Goal: Task Accomplishment & Management: Manage account settings

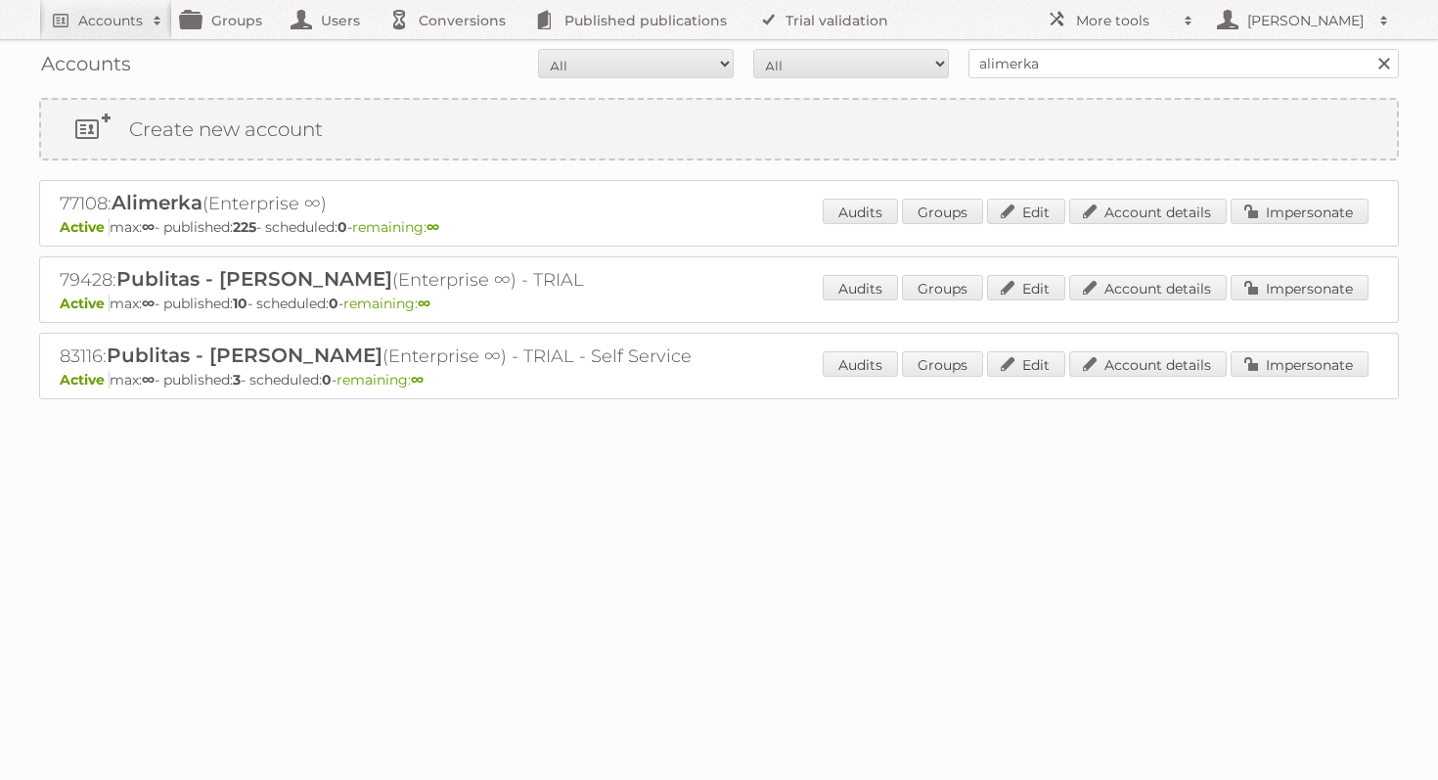
click at [968, 69] on input "alimerka" at bounding box center [1183, 63] width 430 height 29
type input "[GEOGRAPHIC_DATA] proper"
click at [1368, 49] on input "Search" at bounding box center [1382, 63] width 29 height 29
click at [1292, 224] on div "Audits Groups Edit Account details Impersonate" at bounding box center [1096, 213] width 546 height 29
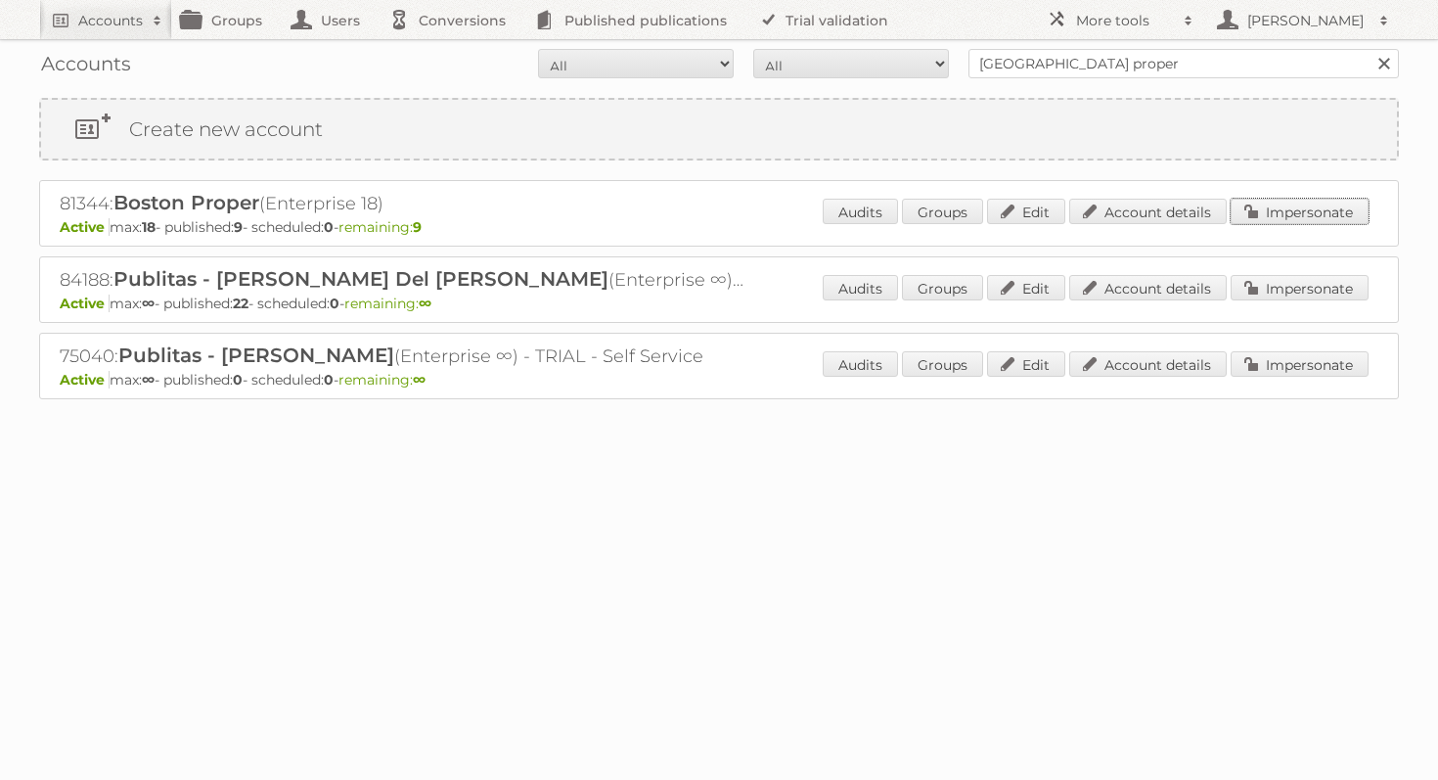
click at [1285, 220] on link "Impersonate" at bounding box center [1299, 211] width 138 height 25
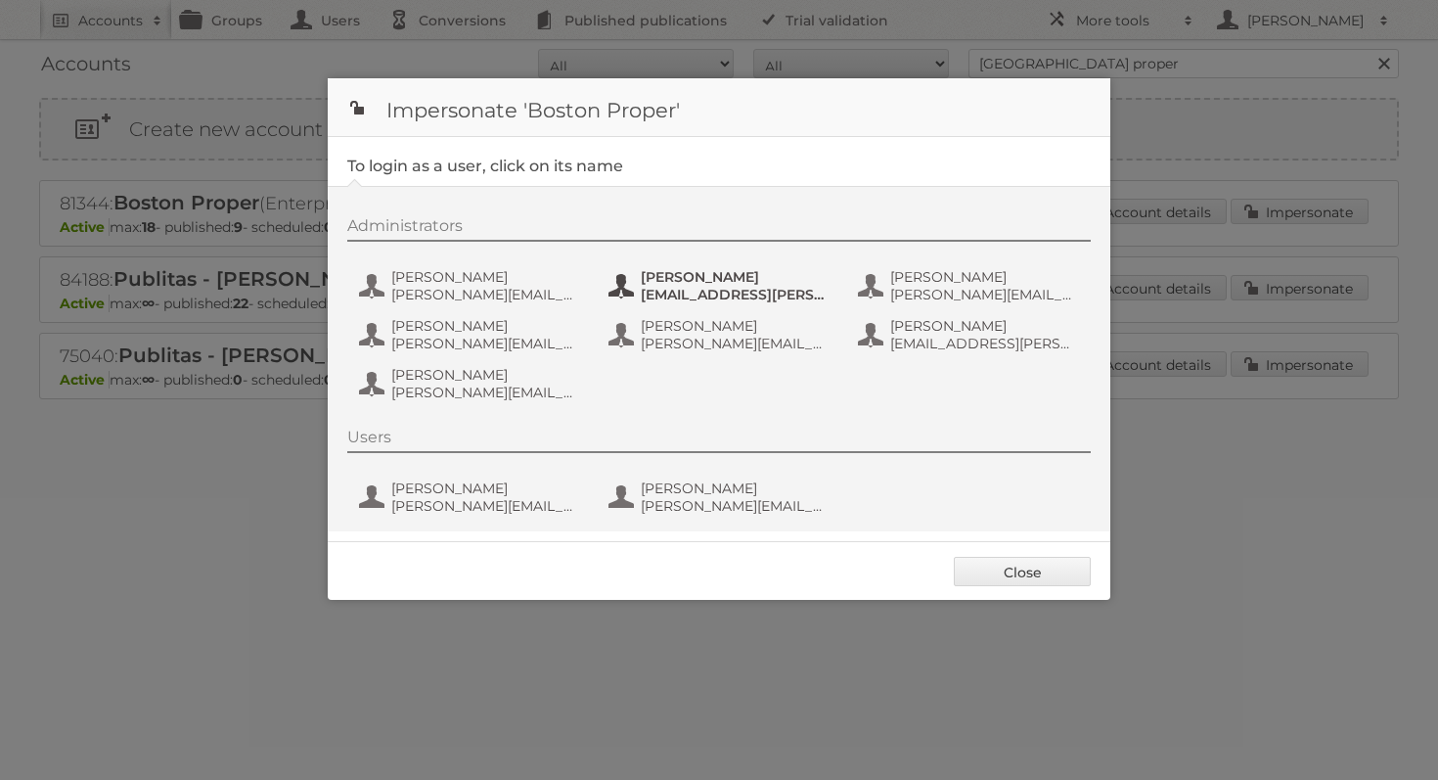
click at [711, 278] on span "Caitlin Mack" at bounding box center [736, 277] width 190 height 18
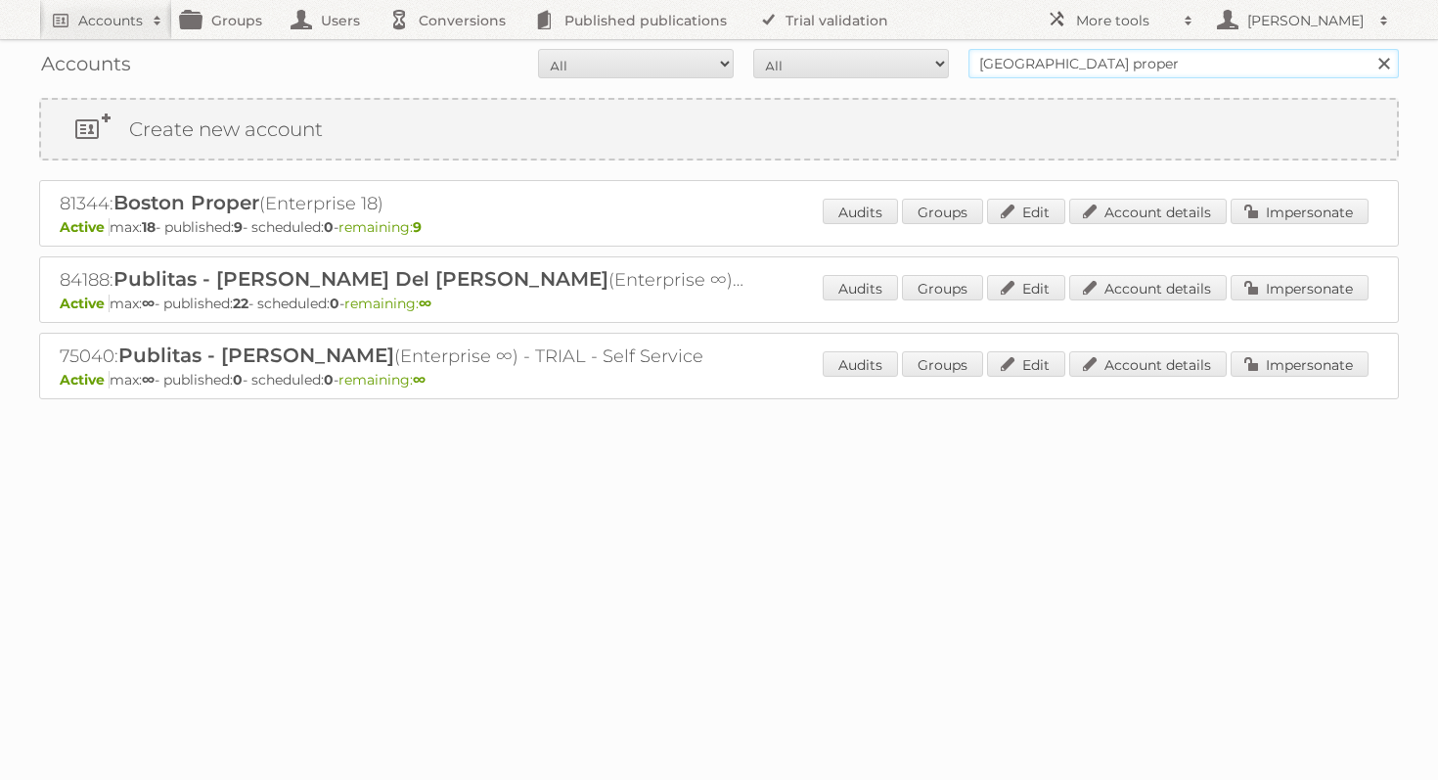
click at [1107, 61] on input "[GEOGRAPHIC_DATA] proper" at bounding box center [1183, 63] width 430 height 29
type input "agnieszka publitas"
click at [1368, 49] on input "Search" at bounding box center [1382, 63] width 29 height 29
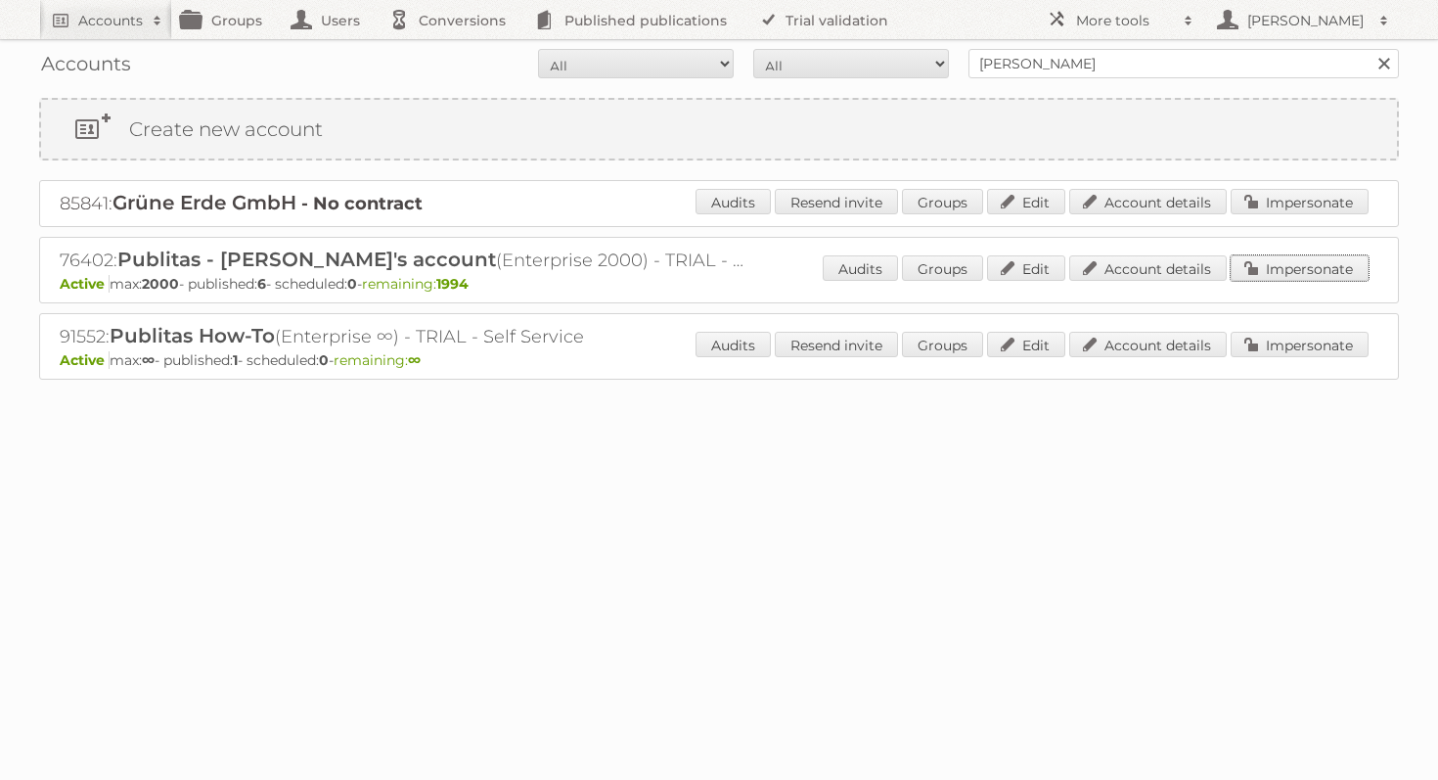
click at [1322, 272] on link "Impersonate" at bounding box center [1299, 267] width 138 height 25
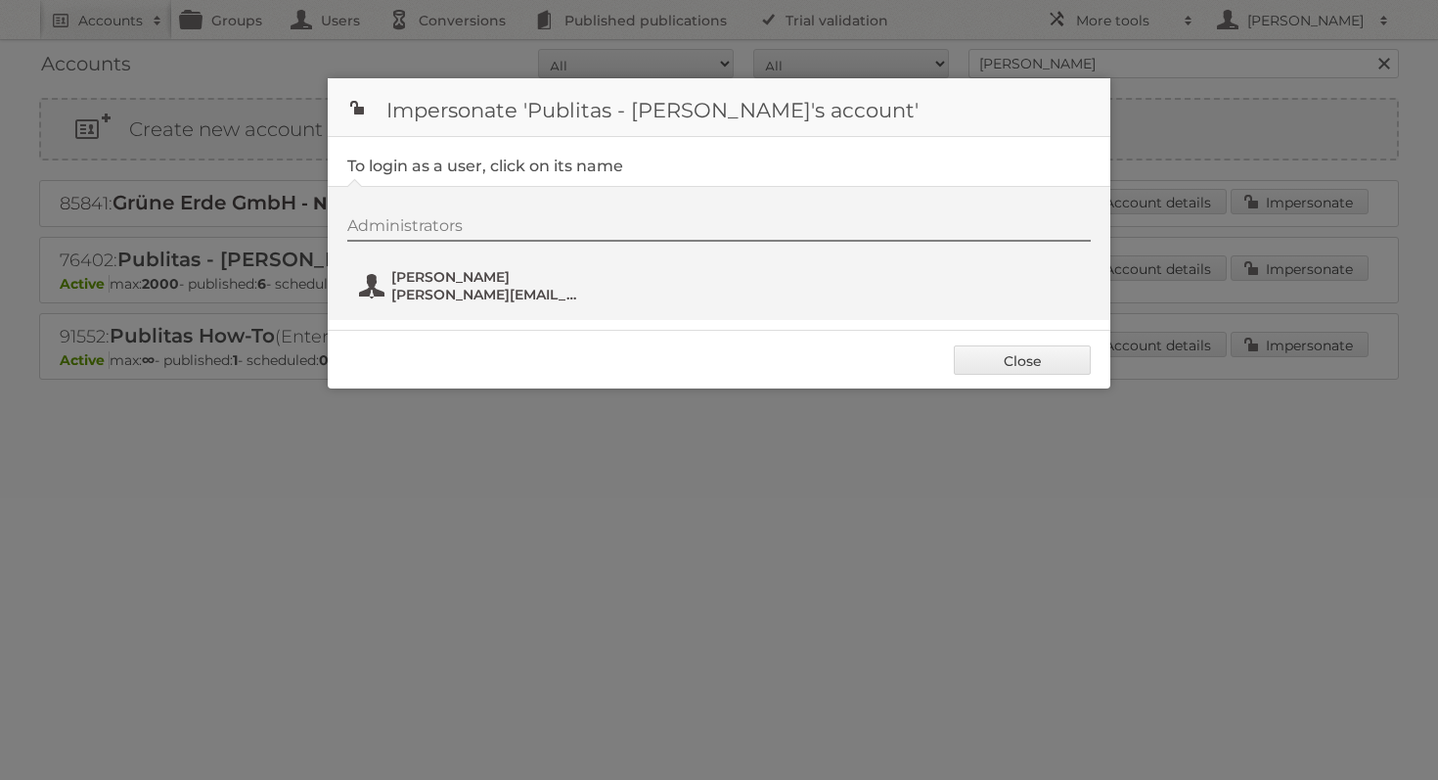
click at [396, 285] on span "[PERSON_NAME]" at bounding box center [486, 277] width 190 height 18
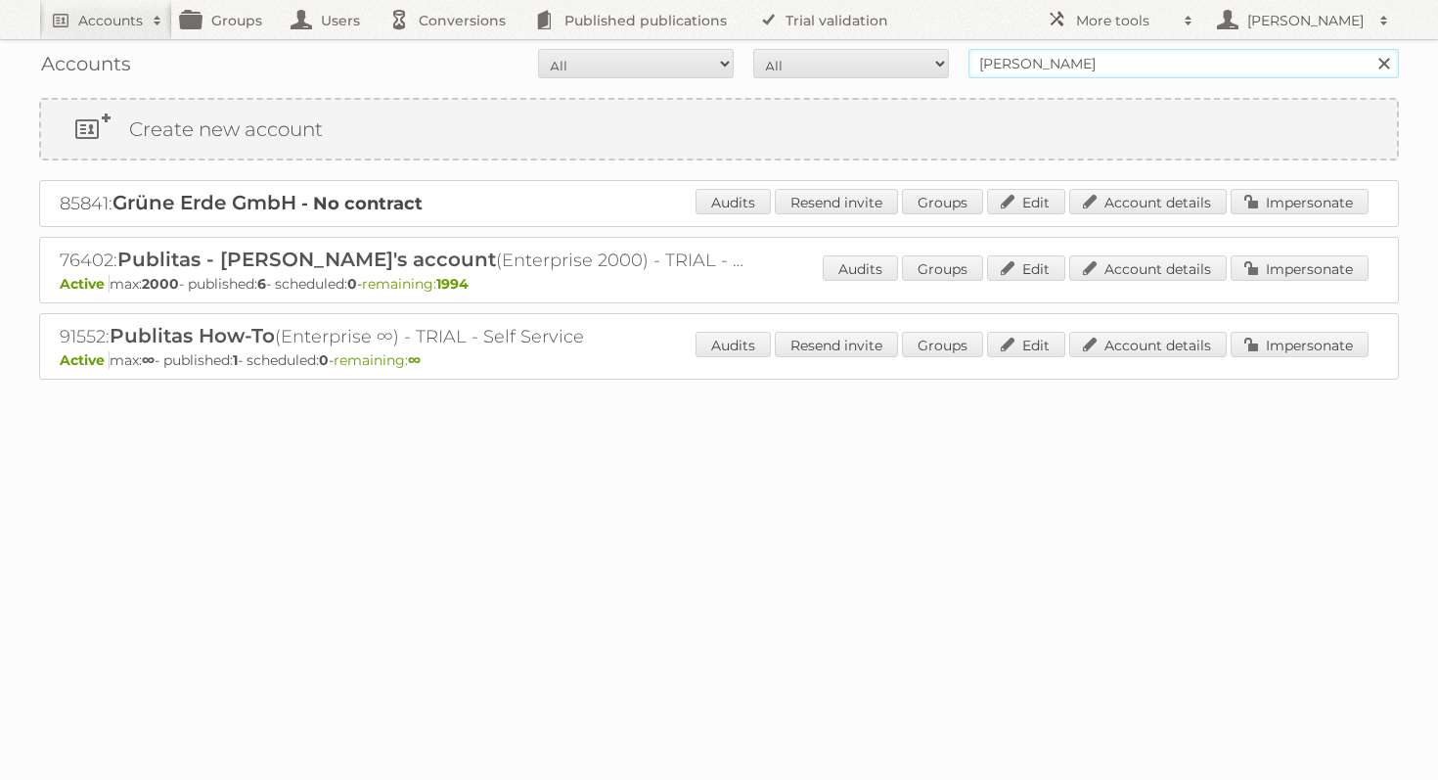
click at [1187, 65] on input "agnieszka publitas" at bounding box center [1183, 63] width 430 height 29
click at [1187, 64] on input "agnieszka publitas" at bounding box center [1183, 63] width 430 height 29
type input "[GEOGRAPHIC_DATA] proper"
click at [1368, 49] on input "Search" at bounding box center [1382, 63] width 29 height 29
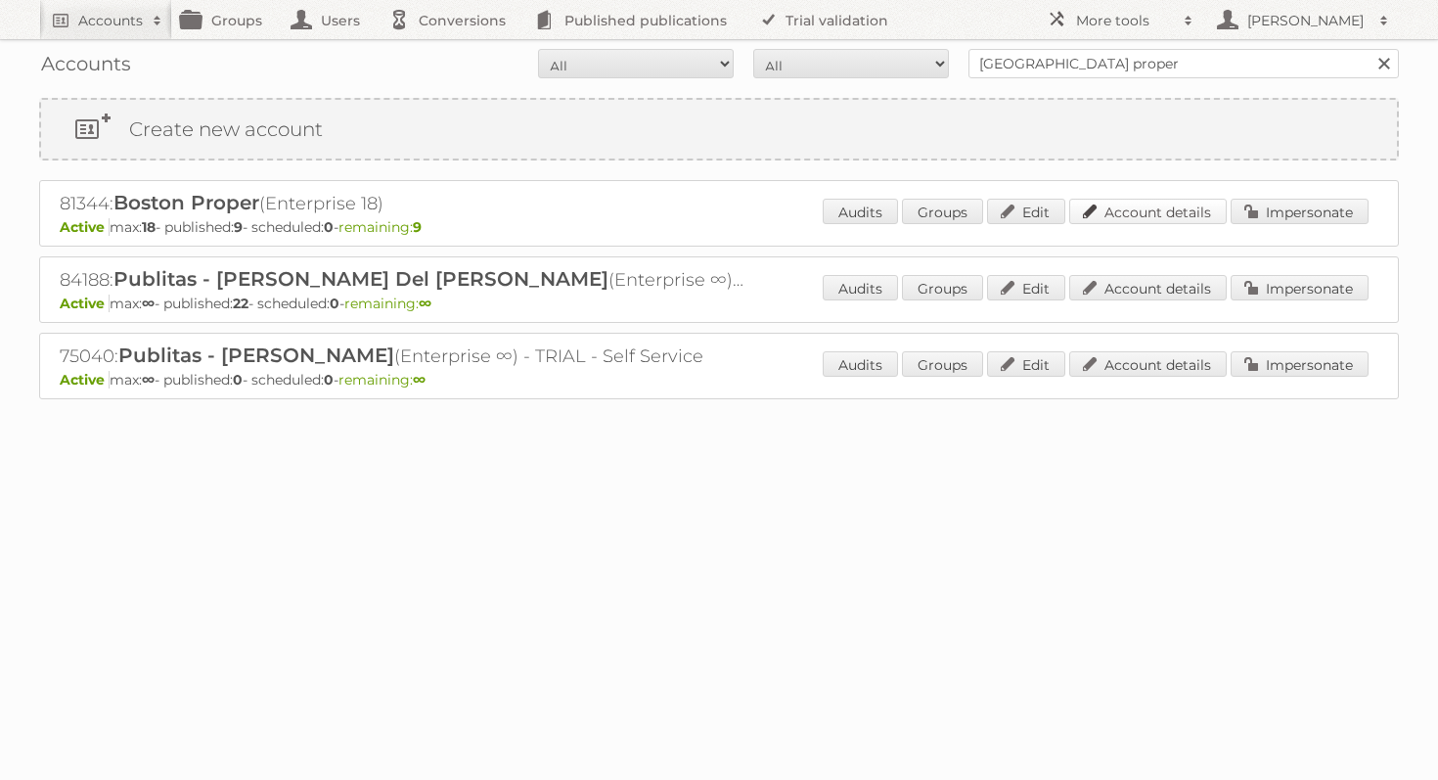
click at [1130, 207] on link "Account details" at bounding box center [1147, 211] width 157 height 25
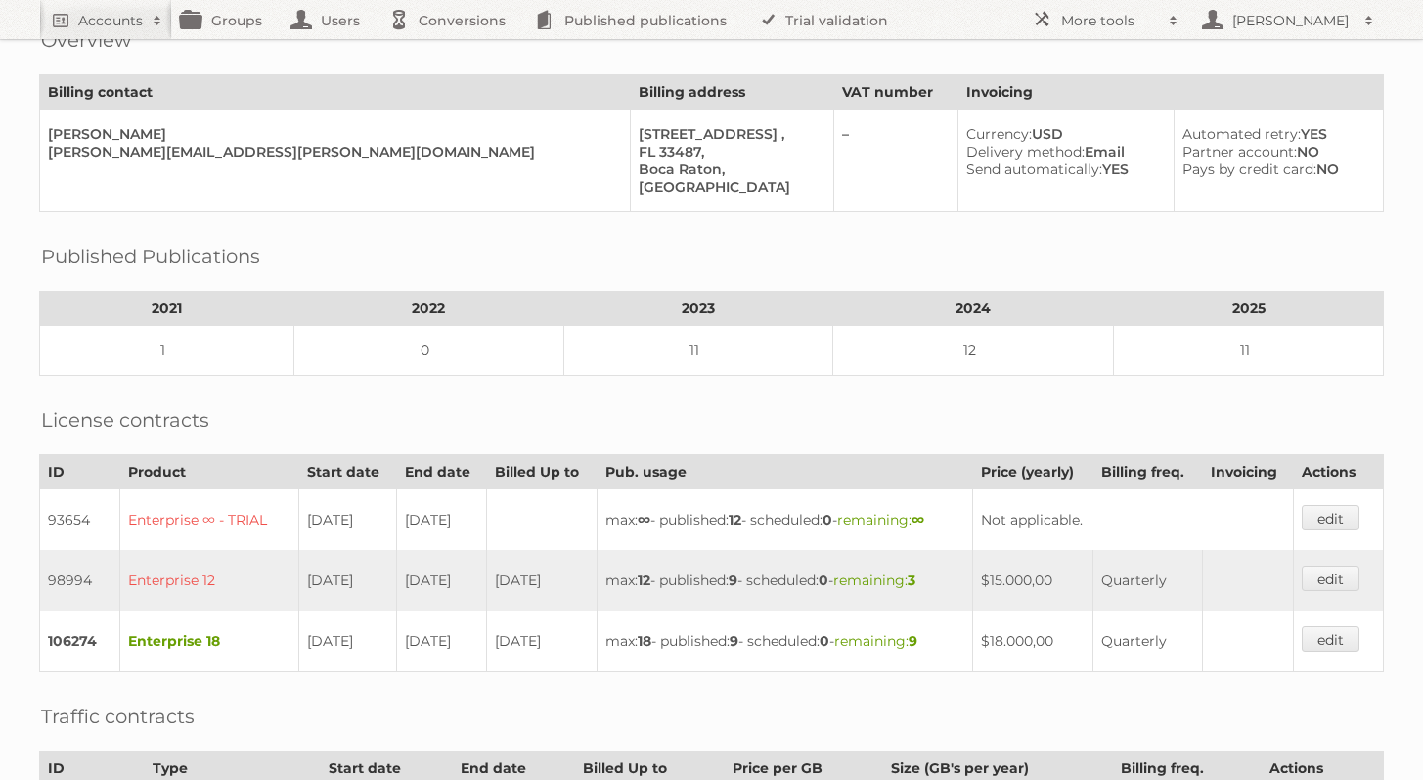
scroll to position [127, 0]
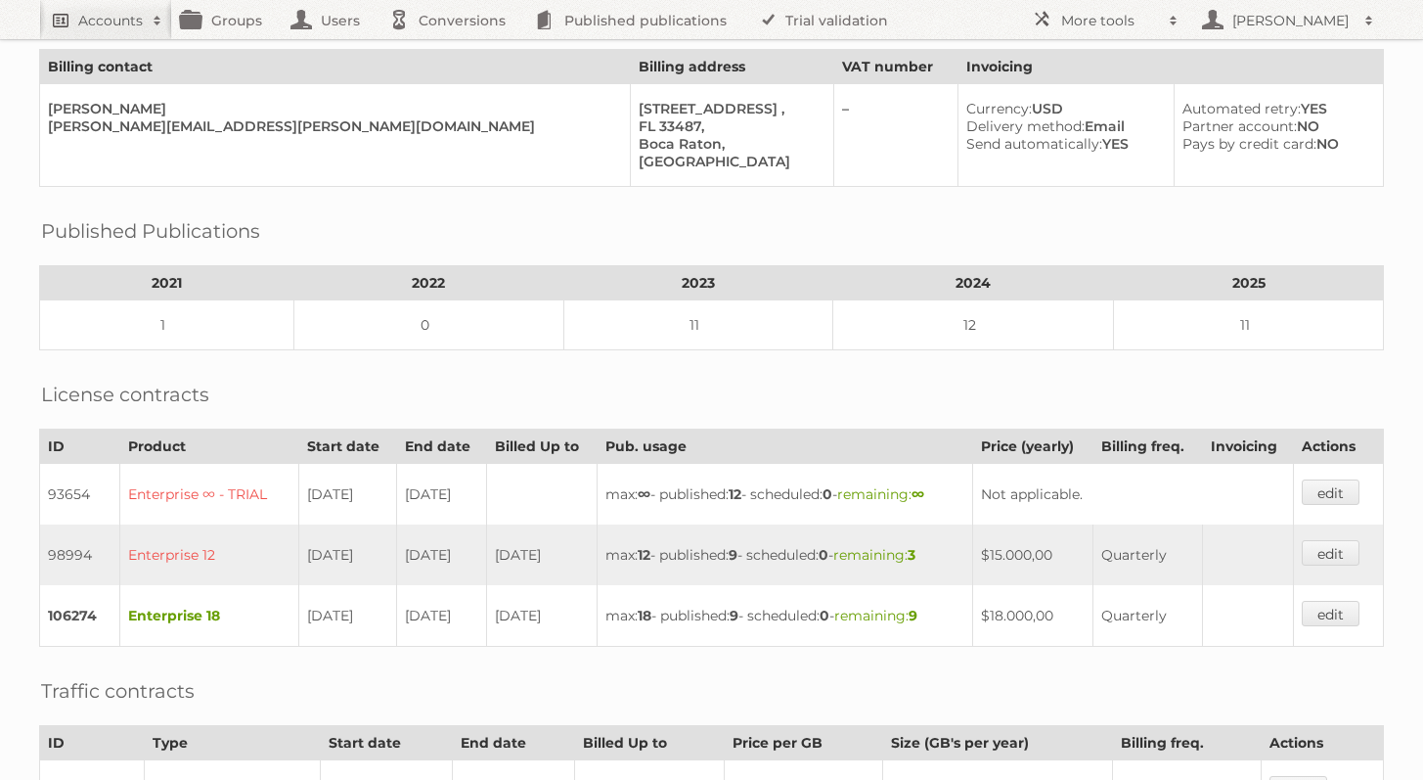
click at [118, 6] on link "Accounts" at bounding box center [105, 19] width 133 height 39
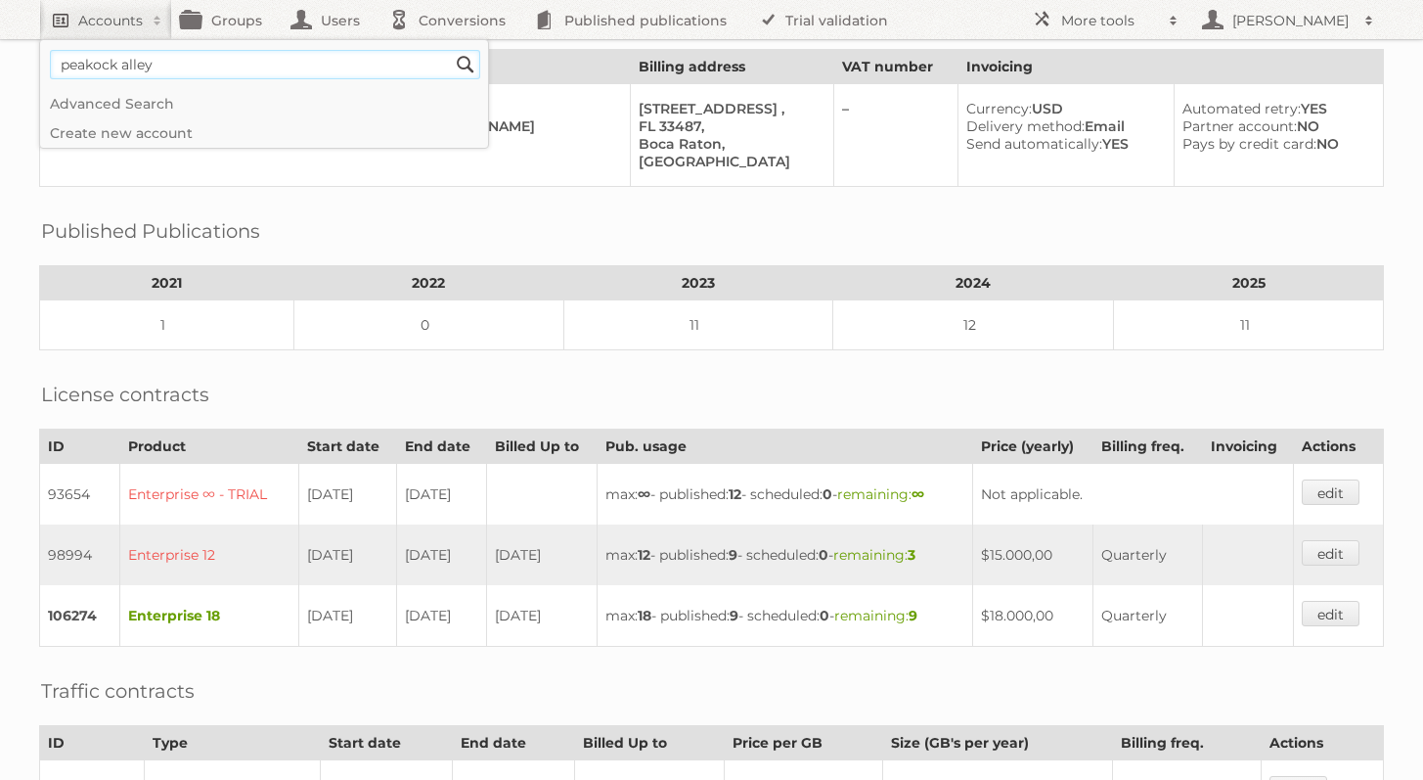
type input"] "peakock alley"
click at [451, 50] on input "Search" at bounding box center [465, 64] width 29 height 29
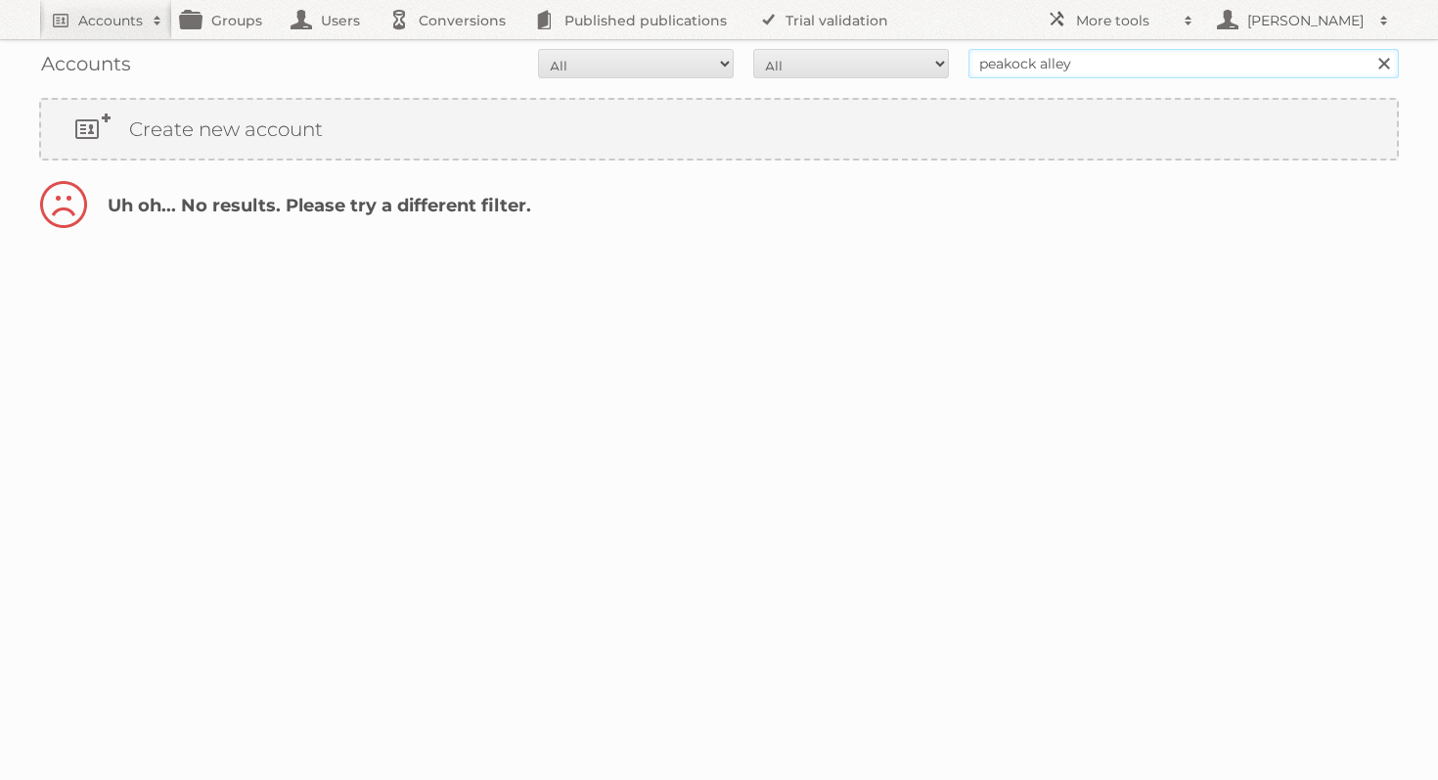
click at [1019, 64] on input "peakock alley" at bounding box center [1183, 63] width 430 height 29
type input "peacock alley"
click at [1368, 49] on input "Search" at bounding box center [1382, 63] width 29 height 29
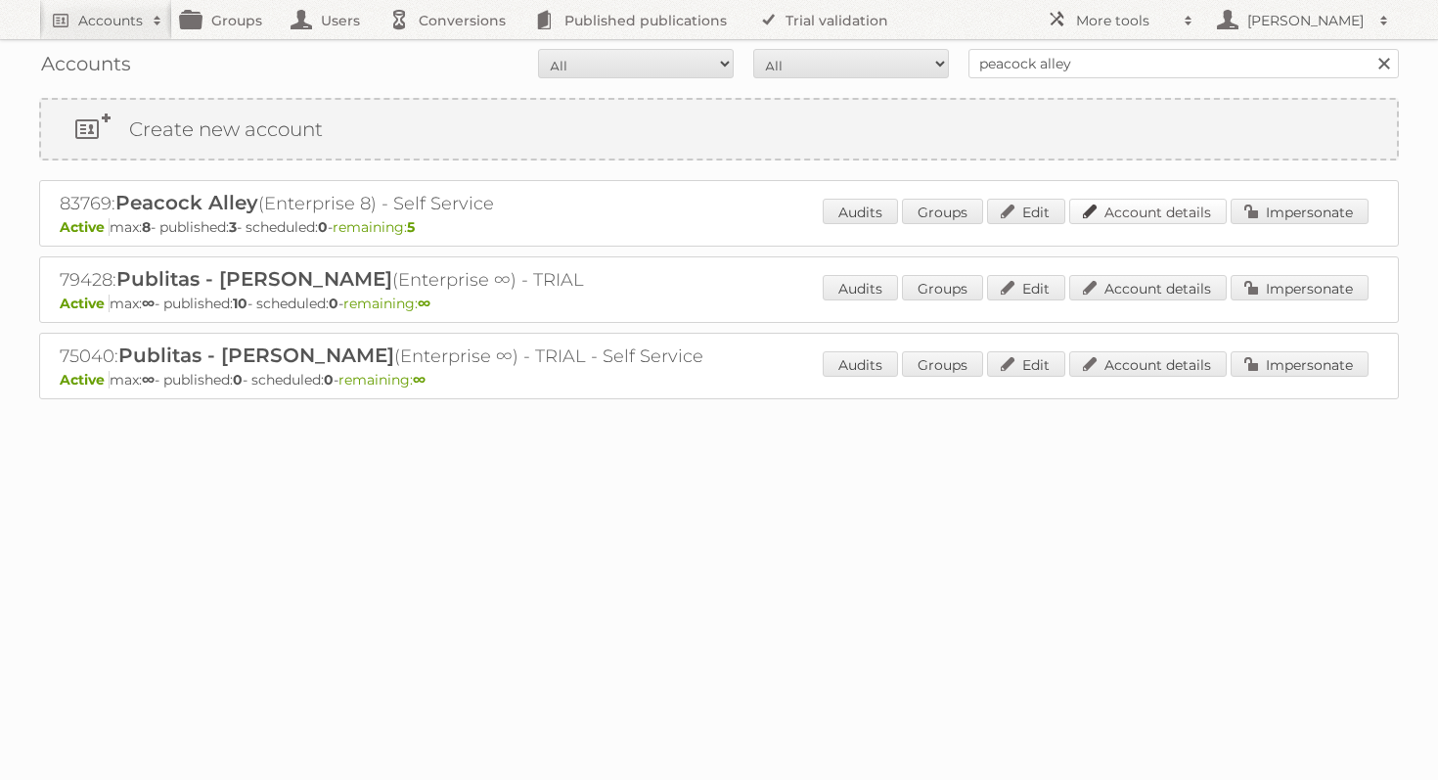
click at [1095, 199] on link "Account details" at bounding box center [1147, 211] width 157 height 25
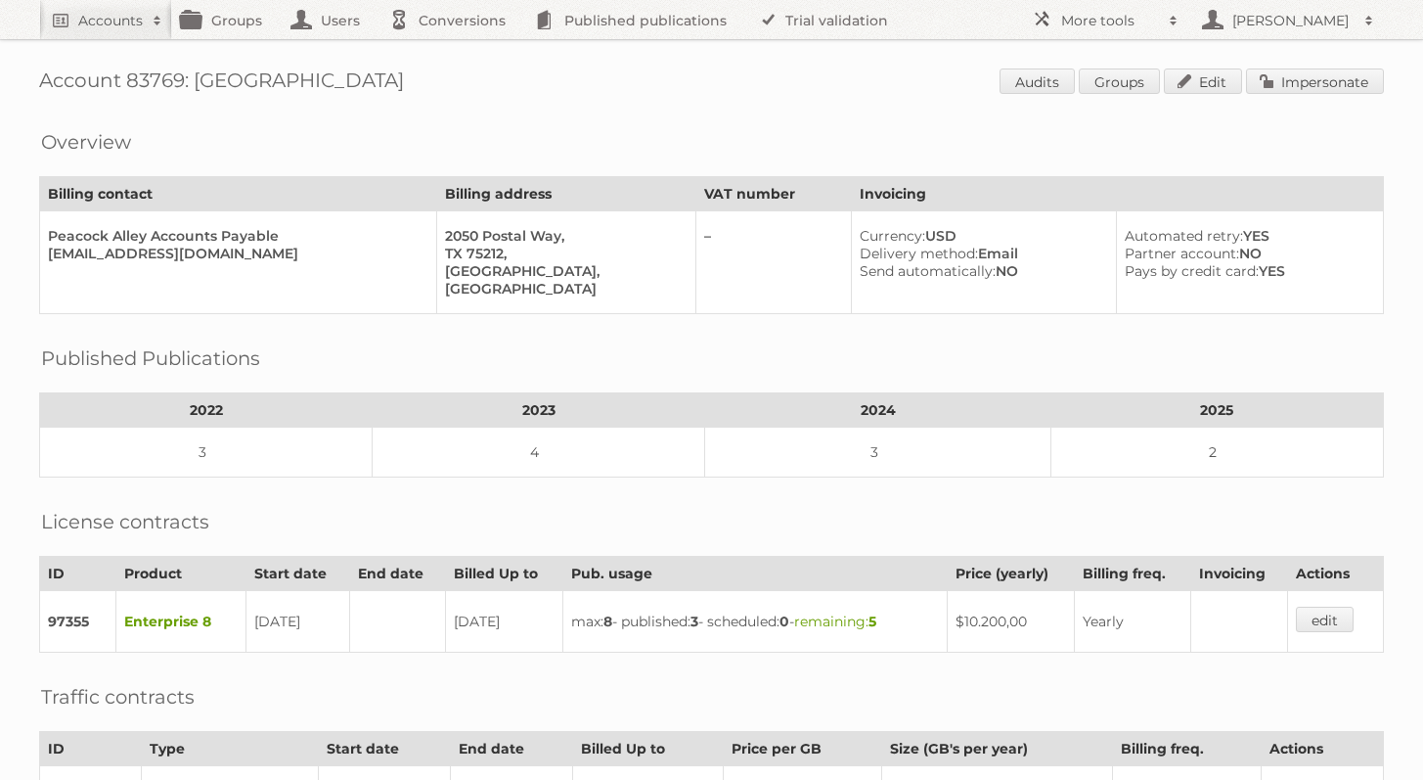
drag, startPoint x: 994, startPoint y: 266, endPoint x: 1037, endPoint y: 266, distance: 43.0
click at [1037, 266] on div "Send automatically: NO" at bounding box center [980, 271] width 240 height 18
